Goal: Task Accomplishment & Management: Complete application form

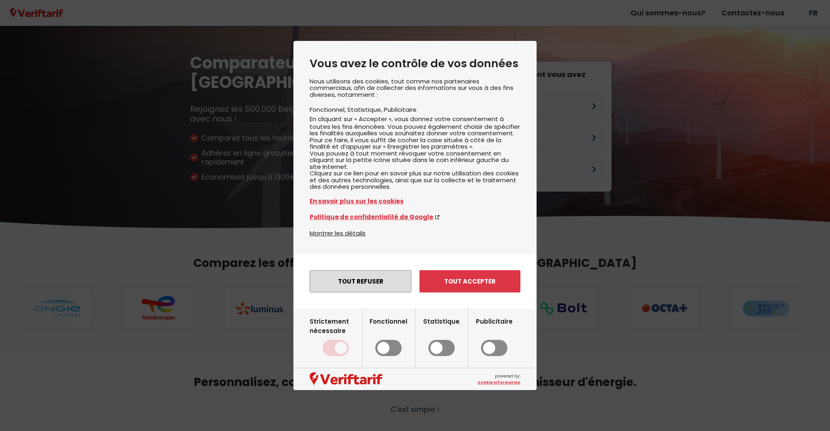
click at [379, 293] on button "Tout refuser" at bounding box center [361, 281] width 102 height 22
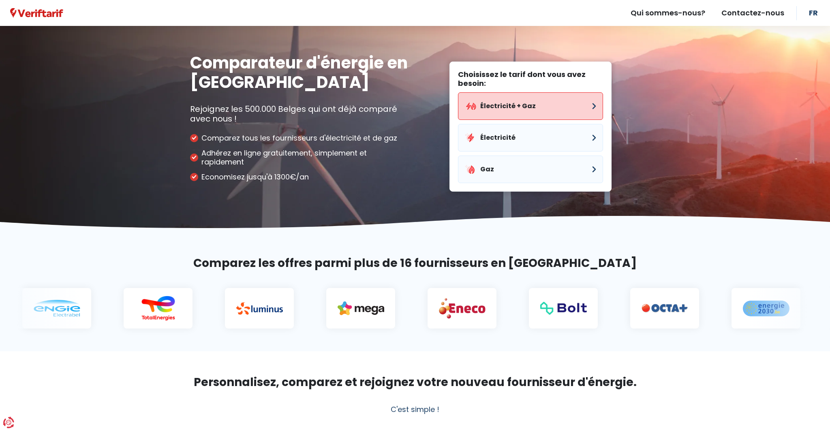
click at [573, 106] on button "Électricité + Gaz" at bounding box center [530, 106] width 145 height 28
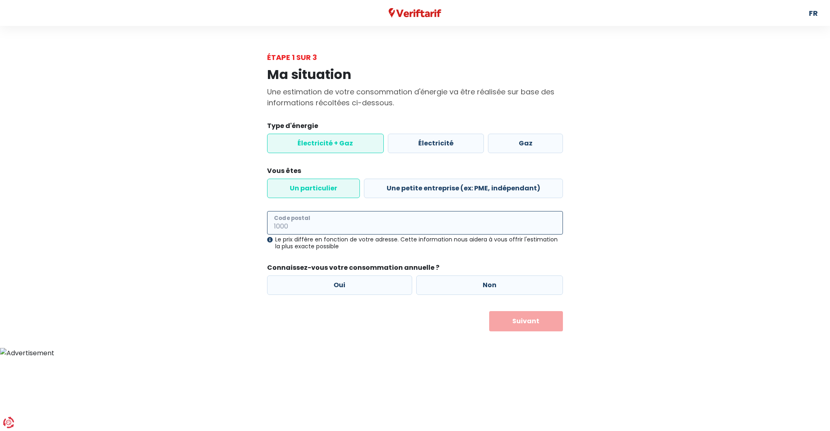
click at [337, 223] on input "Code postal" at bounding box center [415, 223] width 296 height 24
type input "8670"
click at [342, 285] on label "Oui" at bounding box center [339, 285] width 145 height 19
click at [342, 285] on input "Oui" at bounding box center [339, 285] width 145 height 19
radio input "true"
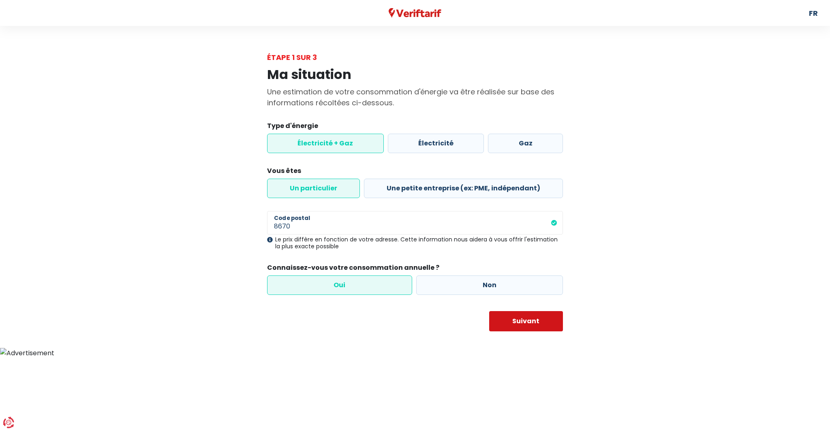
click at [507, 320] on button "Suivant" at bounding box center [526, 321] width 74 height 20
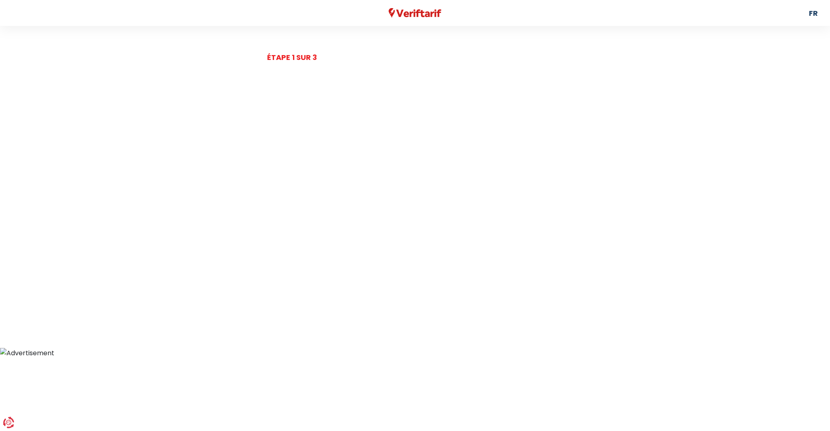
select select
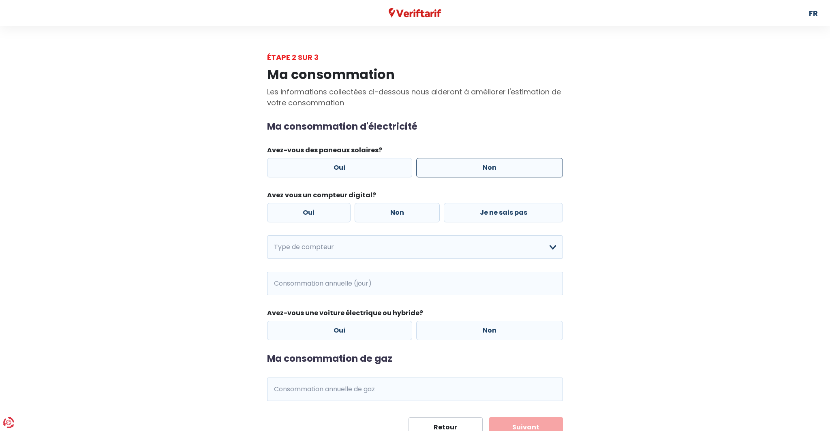
click at [466, 169] on label "Non" at bounding box center [489, 167] width 147 height 19
click at [466, 169] on input "Non" at bounding box center [489, 167] width 147 height 19
radio input "true"
click at [321, 211] on label "Oui" at bounding box center [308, 212] width 83 height 19
click at [321, 211] on input "Oui" at bounding box center [308, 212] width 83 height 19
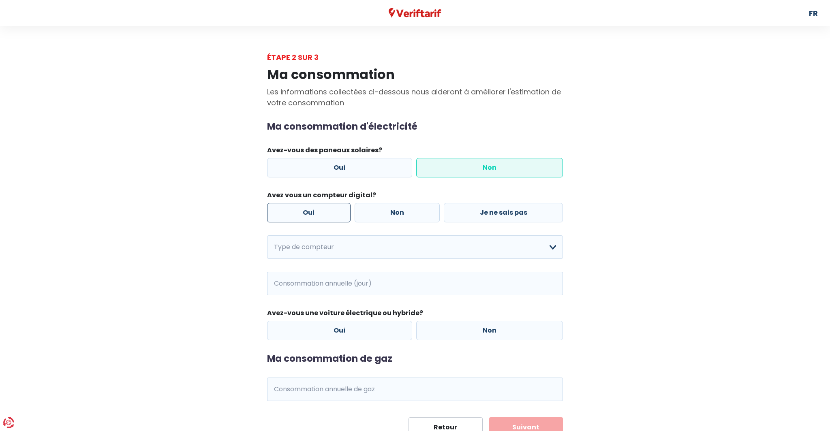
radio input "true"
click at [553, 249] on select "Mono-horaire Bi-horaire Mono-horaire + exclusif nuit Bi-horaire + exclusif nuit…" at bounding box center [415, 247] width 296 height 24
select select "day_single_rate"
click at [267, 236] on select "Mono-horaire Bi-horaire Mono-horaire + exclusif nuit Bi-horaire + exclusif nuit…" at bounding box center [415, 247] width 296 height 24
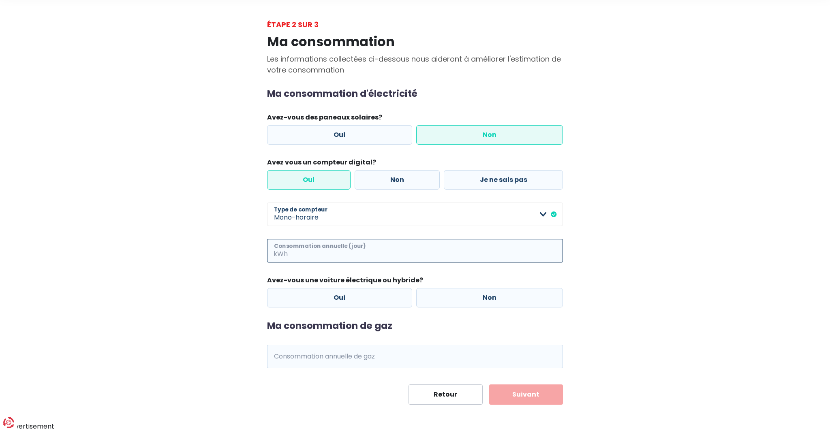
click at [312, 251] on input "Consommation annuelle (jour)" at bounding box center [426, 251] width 274 height 24
click at [362, 242] on input "1100" at bounding box center [426, 251] width 274 height 24
type input "1100"
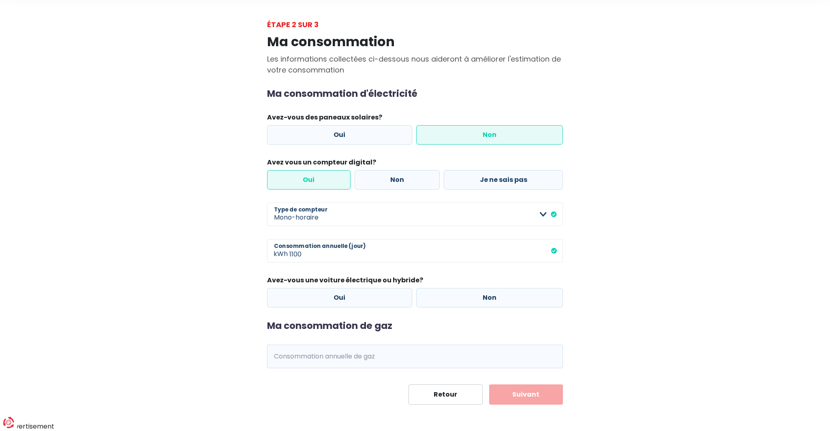
click at [421, 275] on div "Ma consommation d'électricité Avez-vous des paneaux solaires? Oui Non Avez vous…" at bounding box center [415, 197] width 296 height 219
click at [486, 303] on label "Non" at bounding box center [489, 297] width 147 height 19
click at [486, 303] on input "Non" at bounding box center [489, 297] width 147 height 19
radio input "true"
drag, startPoint x: 314, startPoint y: 360, endPoint x: 322, endPoint y: 358, distance: 8.0
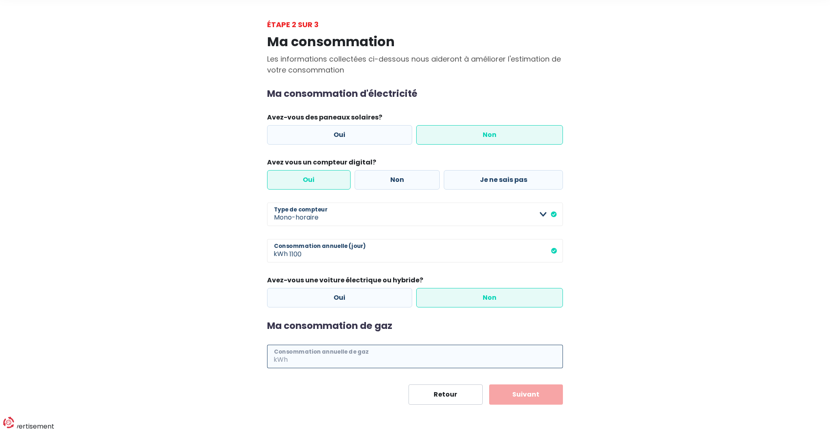
click at [315, 360] on input "Consommation annuelle de gaz" at bounding box center [426, 357] width 274 height 24
type input "3088"
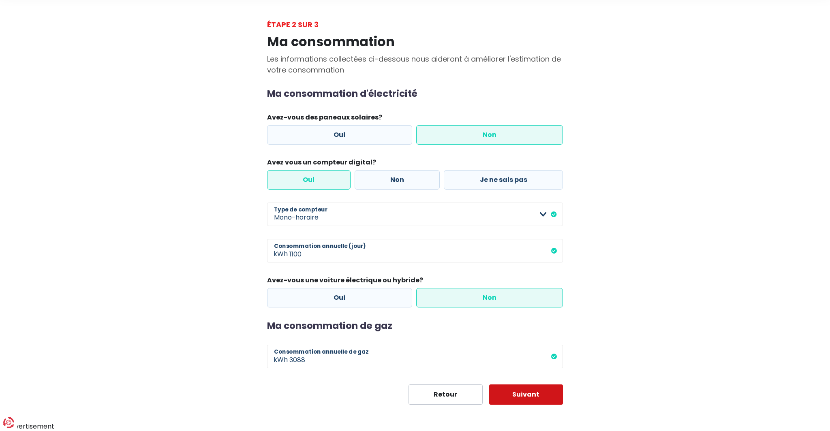
click at [525, 397] on button "Suivant" at bounding box center [526, 395] width 74 height 20
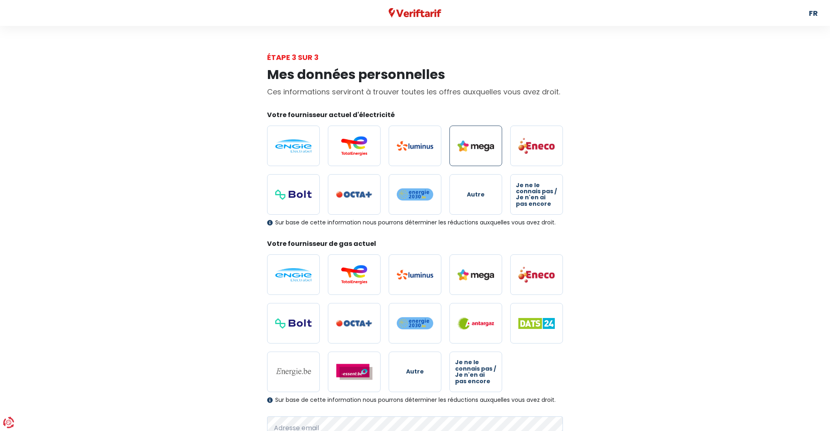
click at [478, 152] on img at bounding box center [476, 146] width 36 height 11
click at [478, 152] on input "radio" at bounding box center [475, 146] width 53 height 41
radio input "true"
click at [479, 269] on img at bounding box center [476, 274] width 36 height 11
click at [479, 269] on input "radio" at bounding box center [475, 274] width 53 height 41
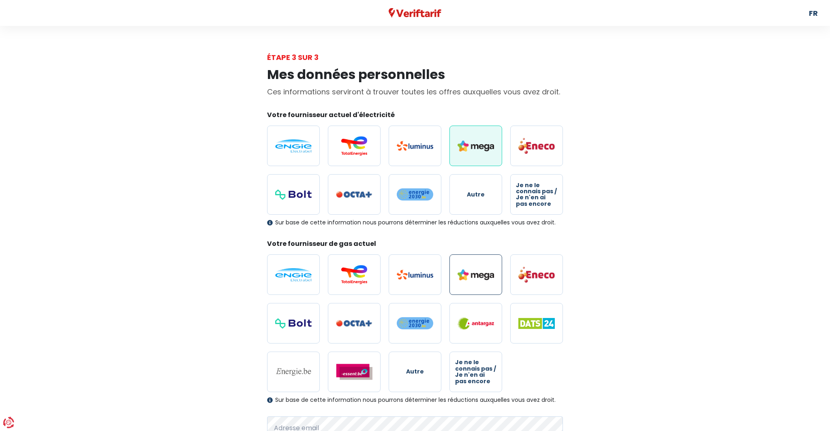
radio input "true"
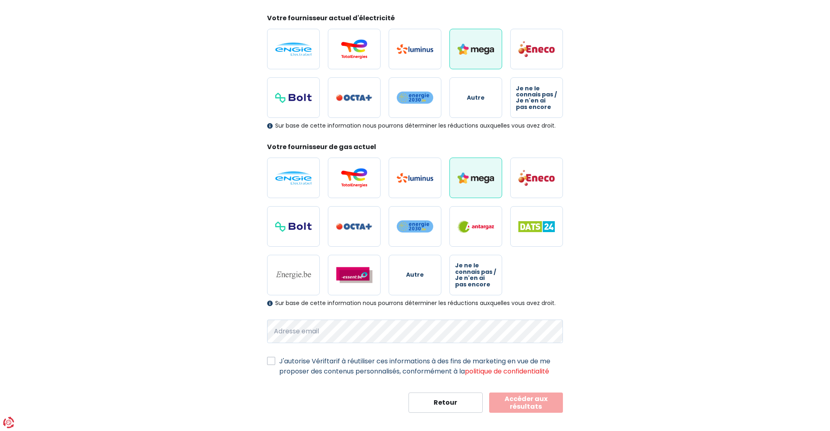
scroll to position [104, 0]
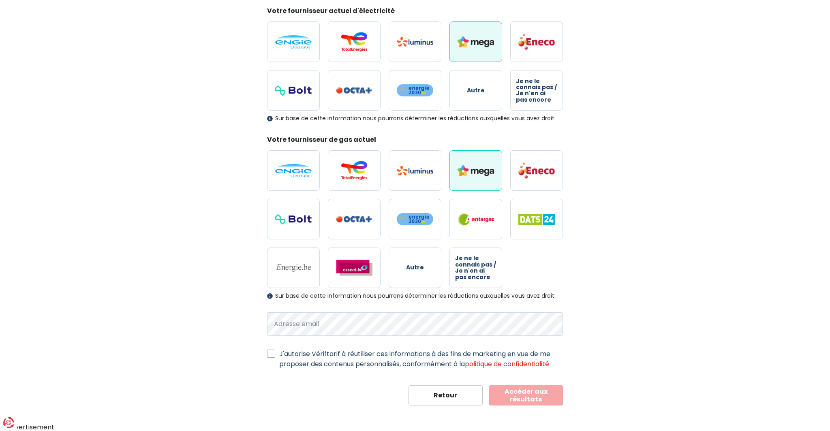
click at [542, 400] on button "Accéder aux résultats" at bounding box center [526, 395] width 74 height 20
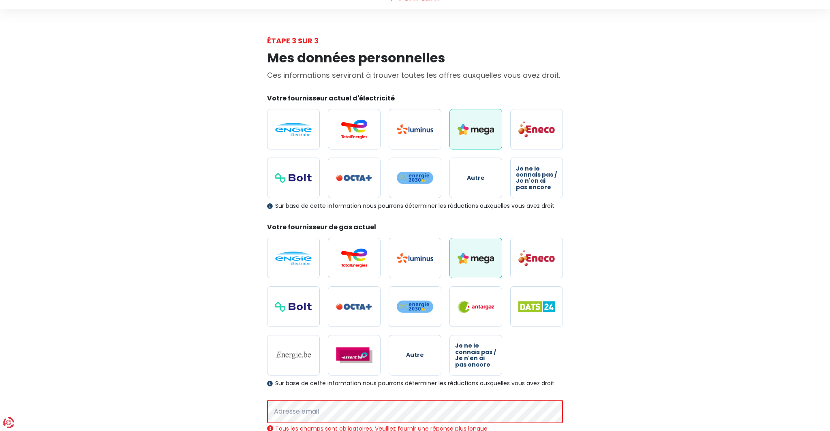
scroll to position [0, 0]
